Goal: Task Accomplishment & Management: Complete application form

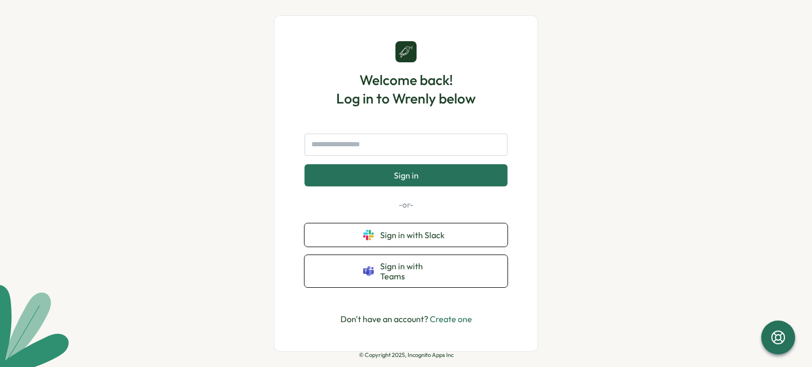
click at [771, 153] on div "Welcome back! Log in to Wrenly below Sign in -or- Sign in with Slack Sign in wi…" at bounding box center [406, 183] width 812 height 367
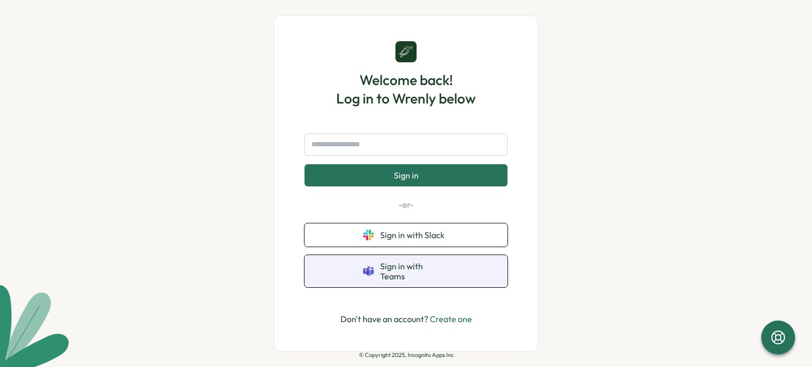
click at [476, 274] on button "Sign in with Teams" at bounding box center [405, 271] width 203 height 32
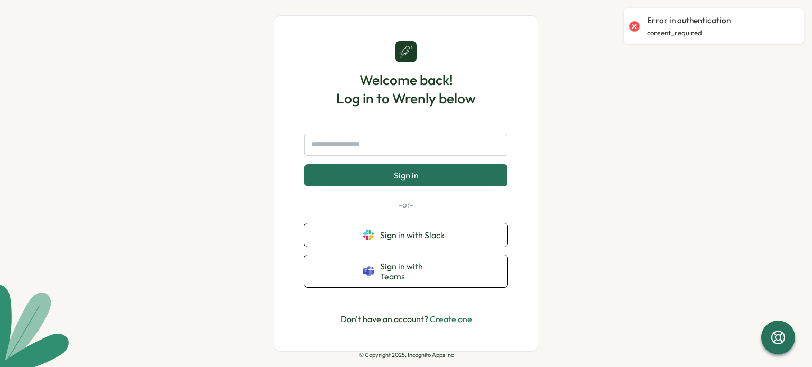
click at [456, 316] on link "Create one" at bounding box center [451, 319] width 42 height 11
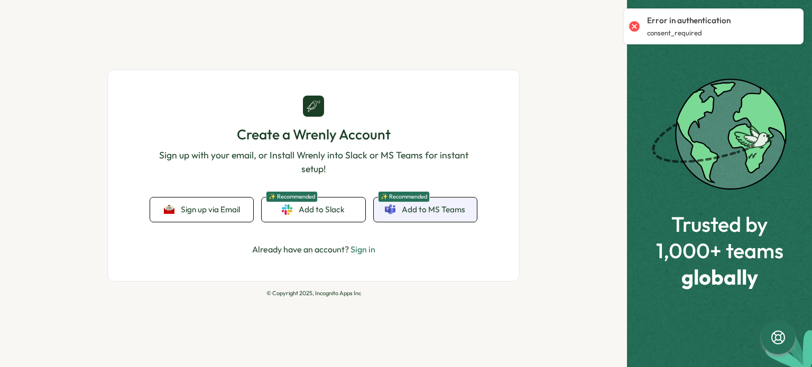
click at [427, 215] on span "Add to MS Teams" at bounding box center [433, 210] width 63 height 12
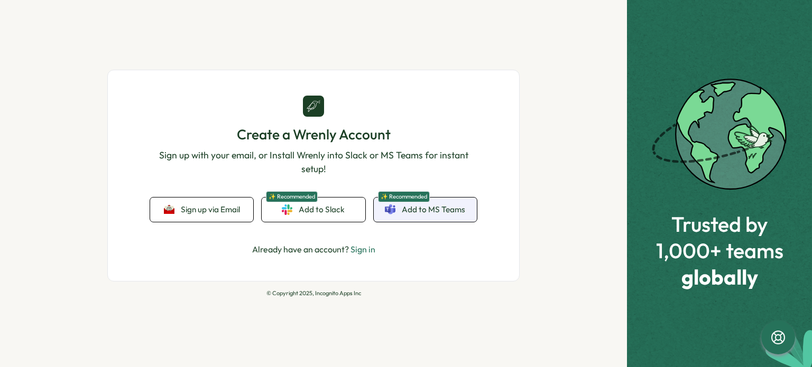
click at [430, 212] on span "Add to MS Teams" at bounding box center [433, 210] width 63 height 12
click at [410, 215] on link "✨ Recommended Add to MS Teams" at bounding box center [425, 210] width 103 height 24
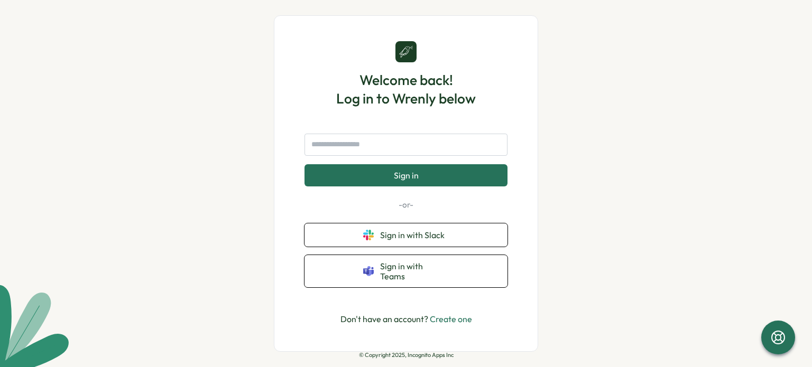
click at [444, 317] on link "Create one" at bounding box center [451, 319] width 42 height 11
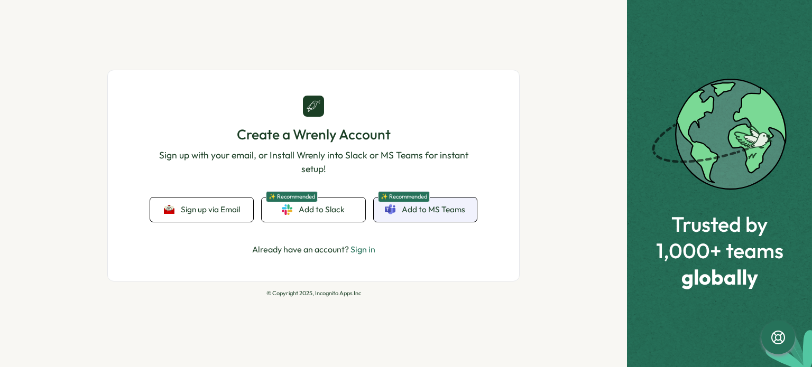
click at [400, 214] on link "✨ Recommended Add to MS Teams" at bounding box center [425, 210] width 103 height 24
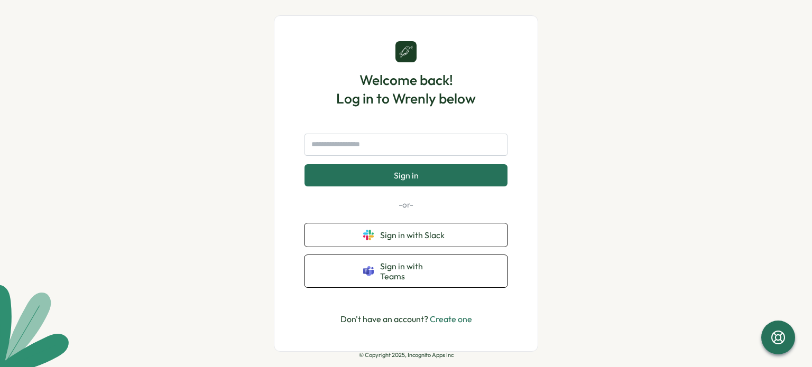
click at [451, 314] on link "Create one" at bounding box center [451, 319] width 42 height 11
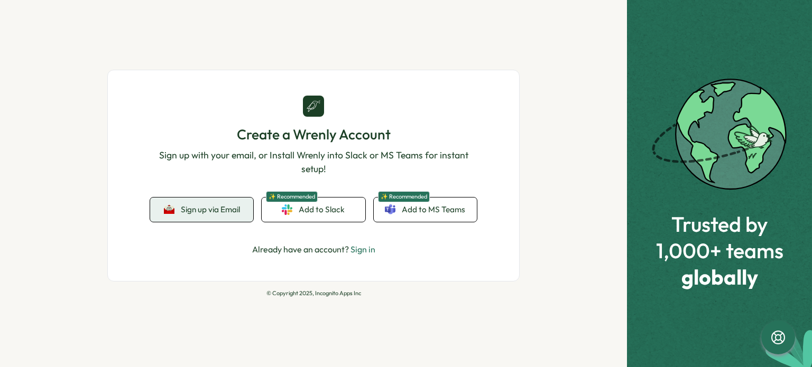
click at [178, 209] on button "Sign up via Email" at bounding box center [201, 210] width 103 height 24
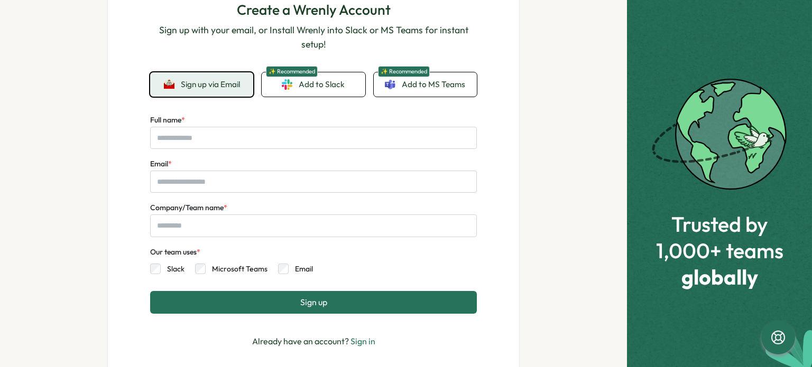
scroll to position [106, 0]
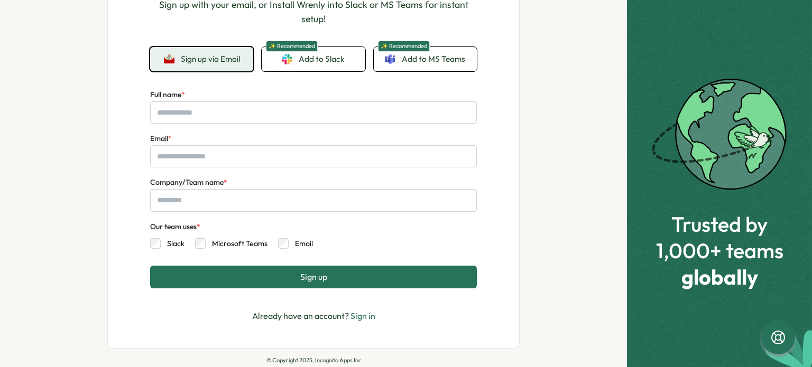
click at [292, 242] on label "Email" at bounding box center [301, 243] width 24 height 11
click at [218, 116] on input "Full name *" at bounding box center [313, 112] width 327 height 22
type input "**********"
click at [220, 152] on input "Email *" at bounding box center [313, 156] width 327 height 22
type input "*"
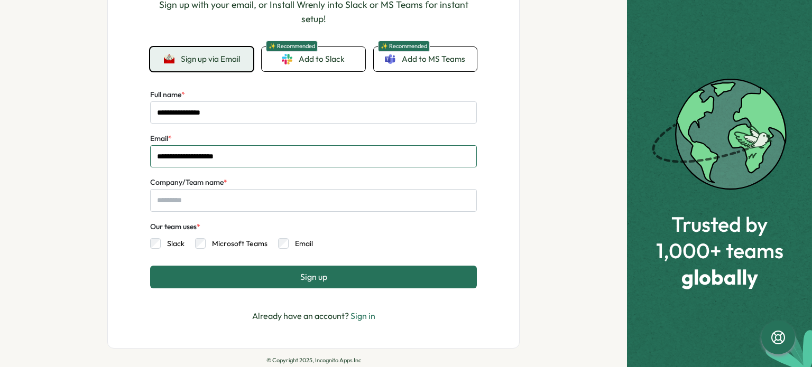
type input "**********"
type input "****"
click at [313, 281] on span "Sign up" at bounding box center [313, 277] width 27 height 10
